Goal: Task Accomplishment & Management: Complete application form

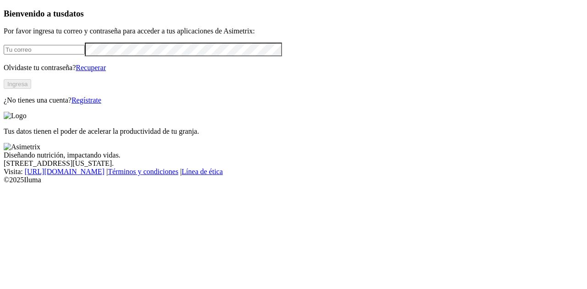
type input "[PERSON_NAME][EMAIL_ADDRESS][PERSON_NAME][DOMAIN_NAME]"
click at [31, 89] on button "Ingresa" at bounding box center [18, 84] width 28 height 10
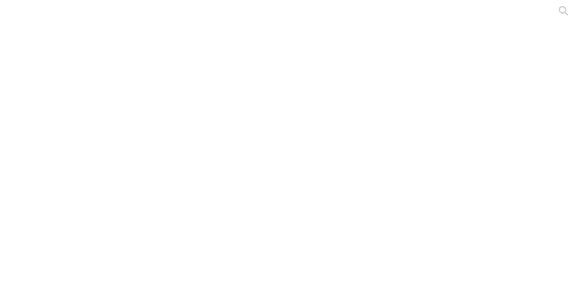
click at [137, 162] on div at bounding box center [294, 144] width 580 height 289
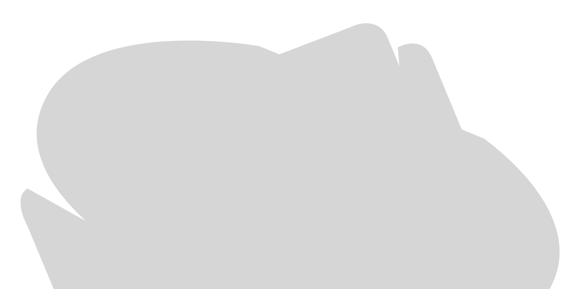
scroll to position [413, 0]
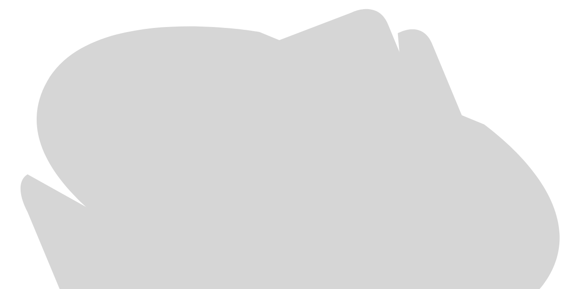
click at [138, 232] on div at bounding box center [294, 144] width 580 height 289
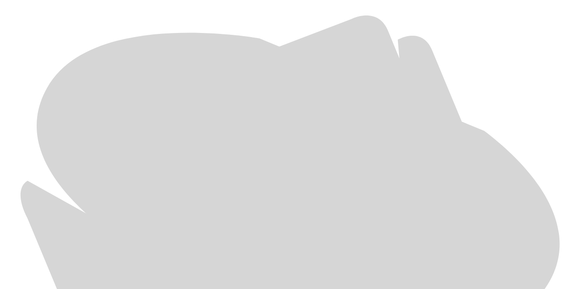
scroll to position [413, 0]
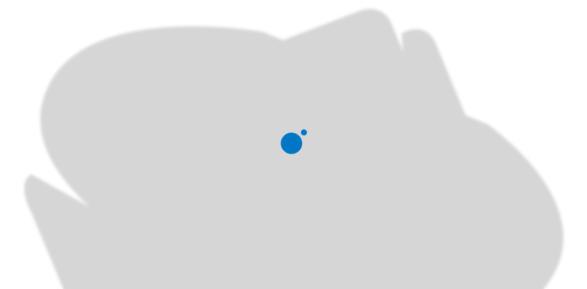
scroll to position [0, 0]
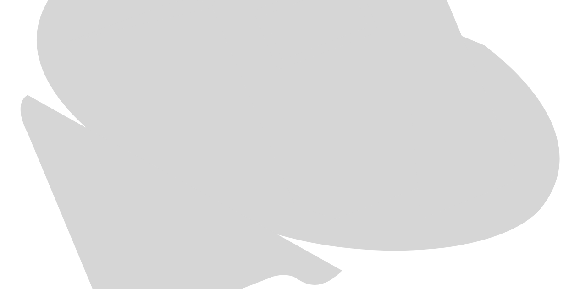
scroll to position [492, 0]
